Goal: Check status: Check status

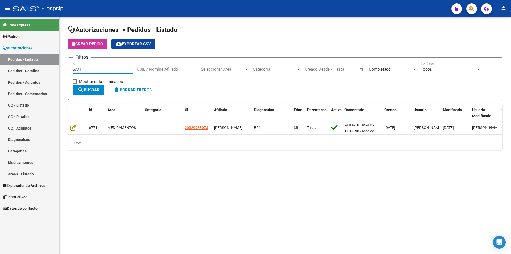
drag, startPoint x: 84, startPoint y: 70, endPoint x: 20, endPoint y: 72, distance: 64.2
click at [19, 72] on mat-sidenav-container "Firma Express Padrón Afiliados Empadronados Movimientos de Afiliados Padrón Ági…" at bounding box center [255, 135] width 511 height 237
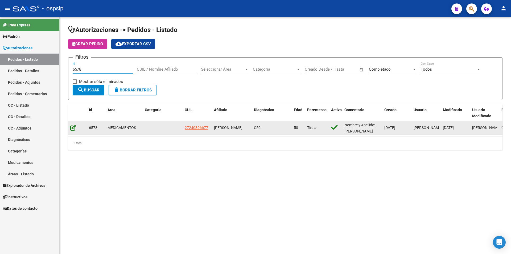
type input "6578"
click at [72, 127] on icon at bounding box center [73, 128] width 6 height 6
click at [199, 127] on span "27240326677" at bounding box center [196, 127] width 23 height 4
type textarea "27240326677"
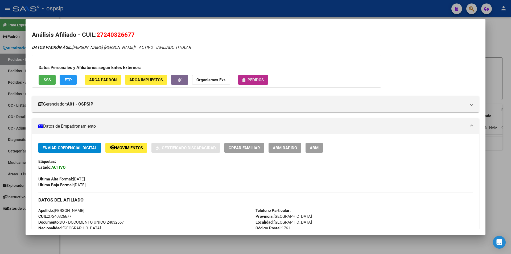
click at [250, 81] on span "Pedidos" at bounding box center [256, 79] width 16 height 5
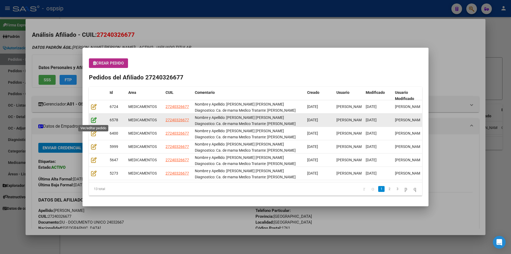
click at [95, 121] on icon at bounding box center [94, 120] width 6 height 6
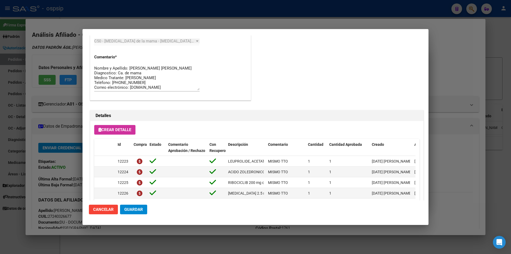
scroll to position [500, 0]
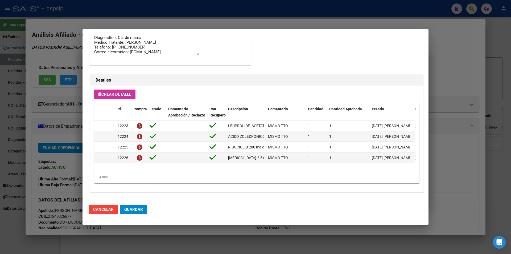
click at [34, 129] on div at bounding box center [255, 127] width 511 height 254
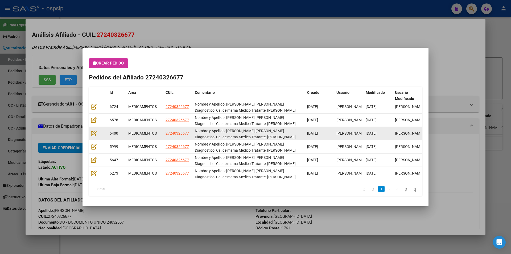
click at [98, 135] on div at bounding box center [98, 133] width 14 height 6
click at [95, 135] on icon at bounding box center [94, 133] width 6 height 6
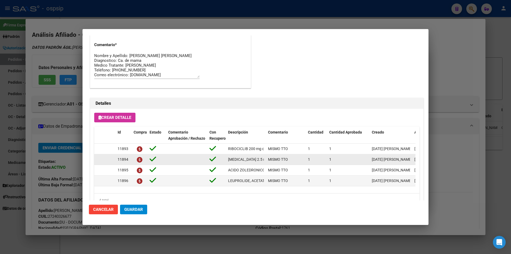
scroll to position [452, 0]
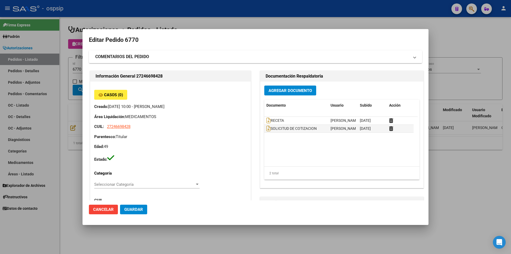
scroll to position [80, 0]
